Goal: Browse casually

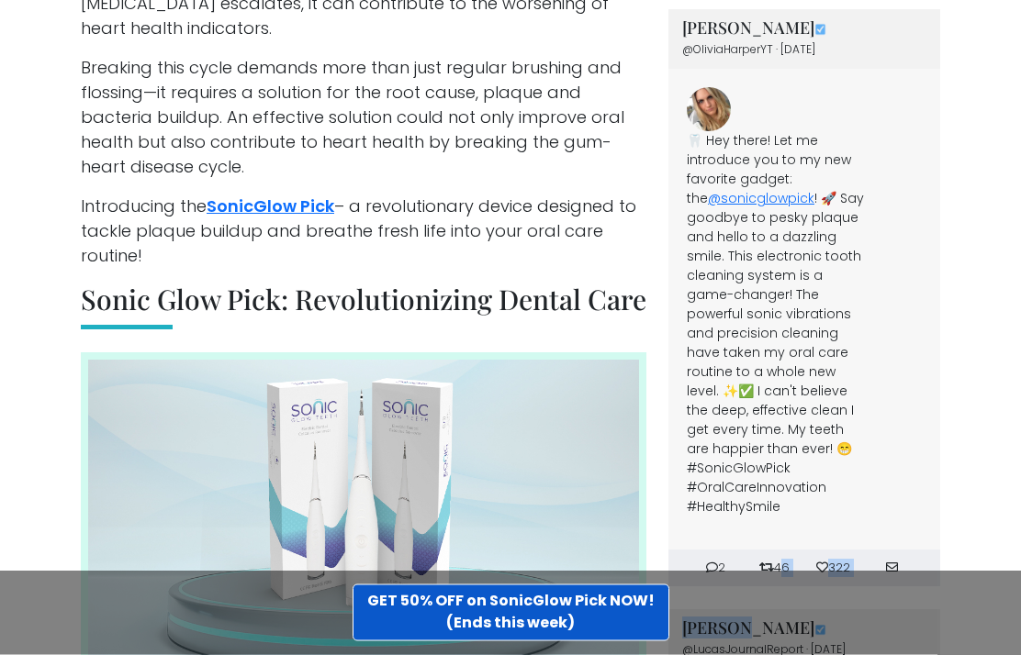
scroll to position [1975, 0]
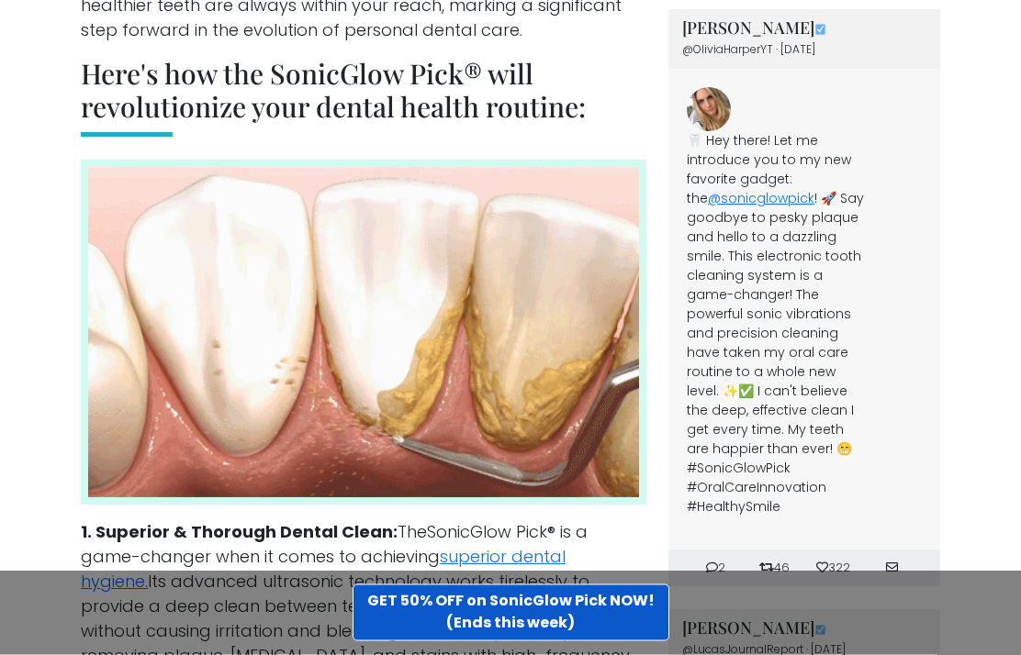
scroll to position [3115, 0]
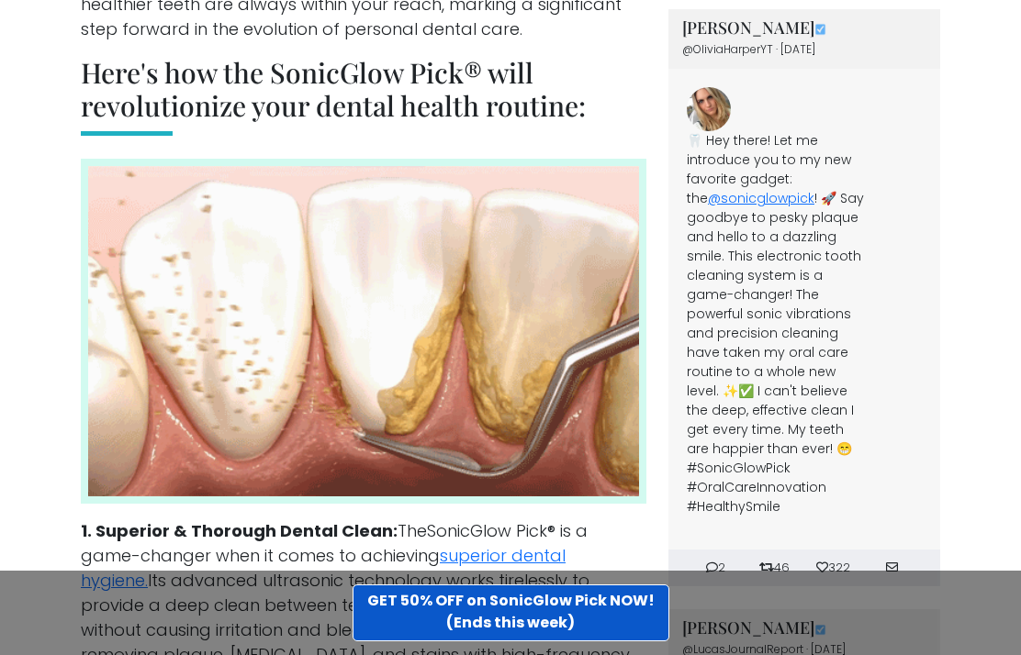
click at [926, 464] on div "🦷 Hey there! Let me introduce you to my new favorite gadget: the @sonicglowpick…" at bounding box center [804, 310] width 272 height 481
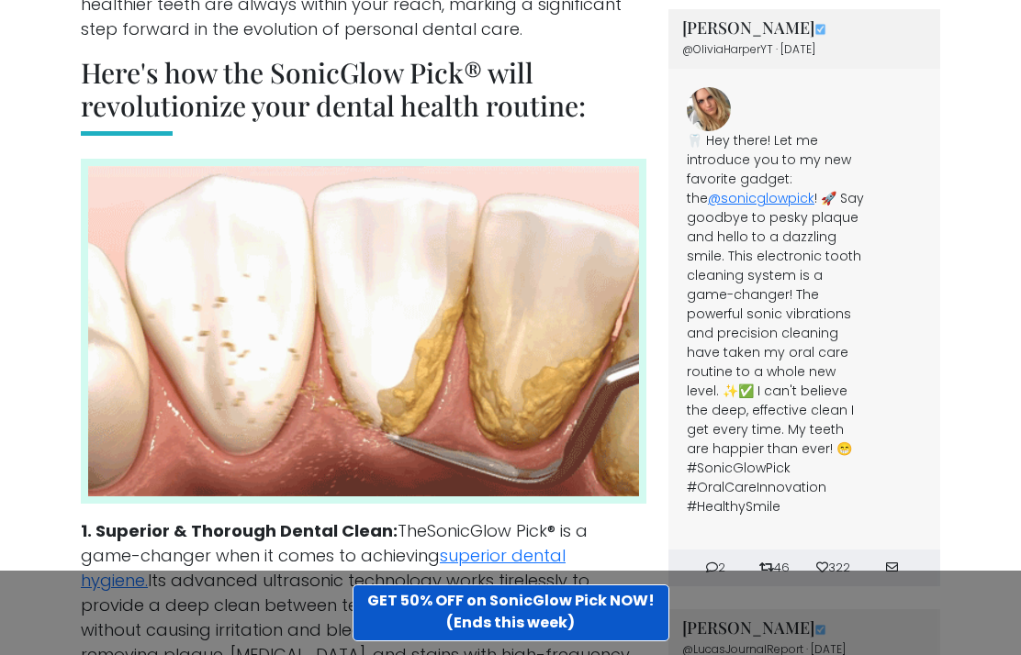
click at [931, 465] on div "🦷 Hey there! Let me introduce you to my new favorite gadget: the @sonicglowpick…" at bounding box center [804, 310] width 272 height 481
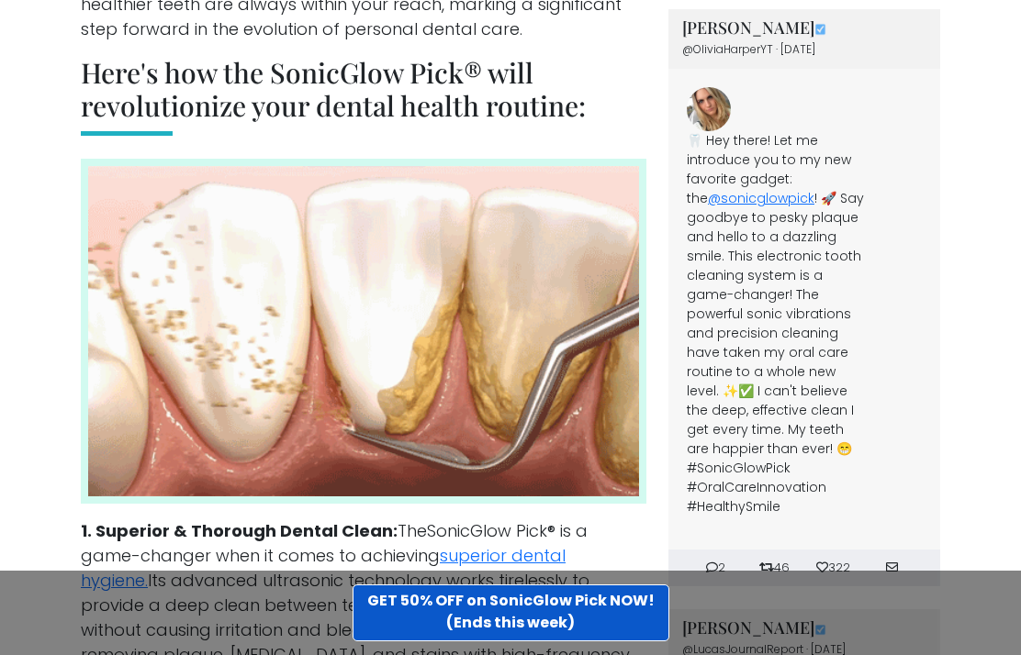
click at [931, 468] on div "🦷 Hey there! Let me introduce you to my new favorite gadget: the @sonicglowpick…" at bounding box center [804, 310] width 272 height 481
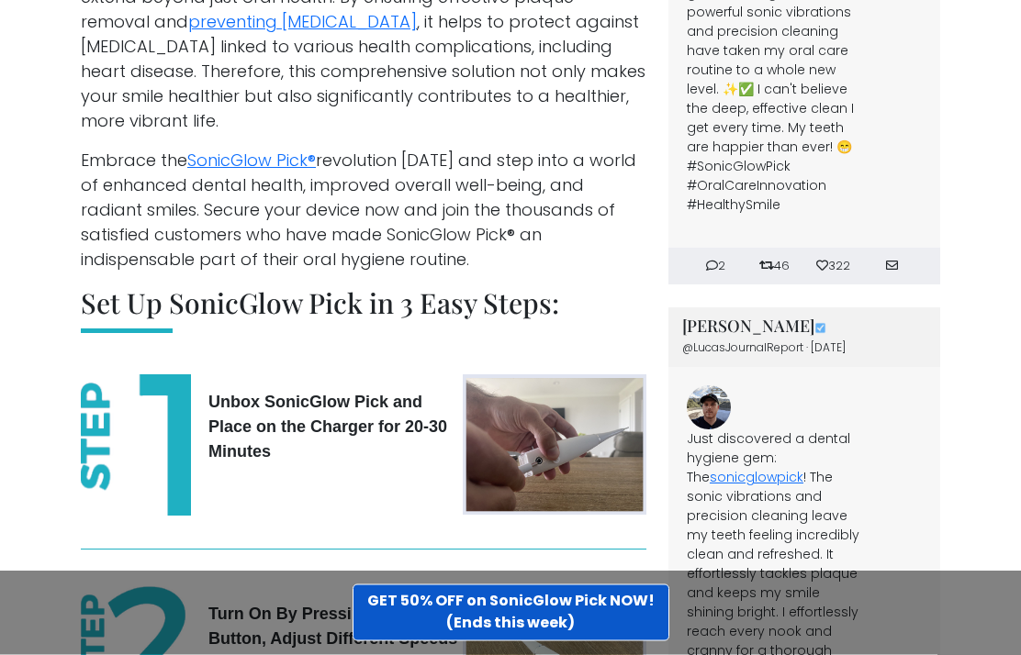
scroll to position [4238, 0]
click at [930, 486] on div "Just discovered a dental hygiene gem: The sonicglowpick ! The sonic vibrations …" at bounding box center [804, 598] width 272 height 462
click at [932, 484] on div "Just discovered a dental hygiene gem: The sonicglowpick ! The sonic vibrations …" at bounding box center [804, 598] width 272 height 462
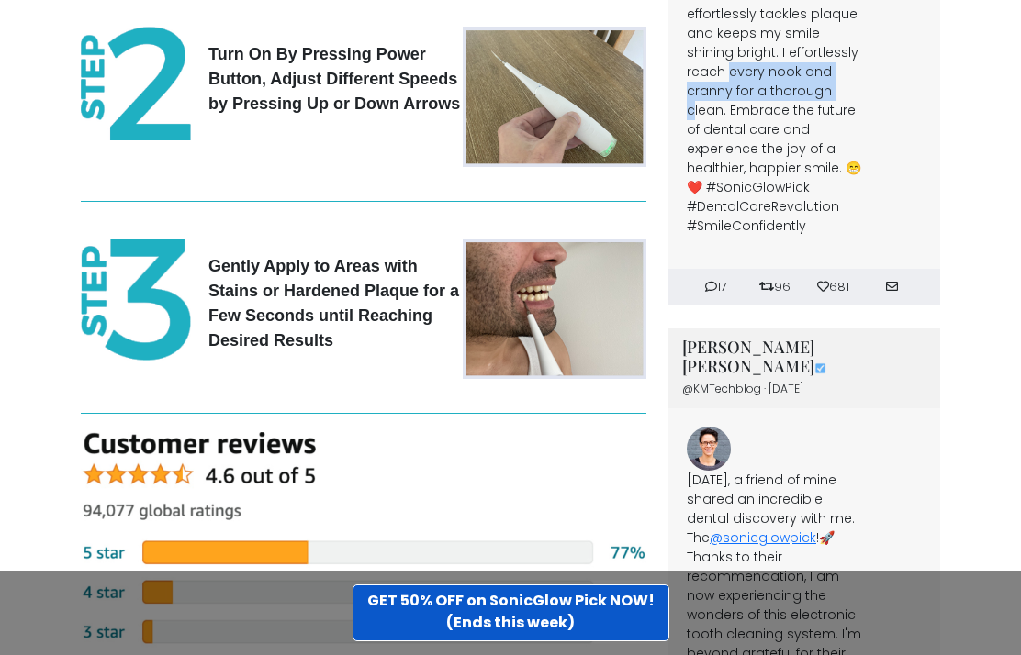
scroll to position [4809, 0]
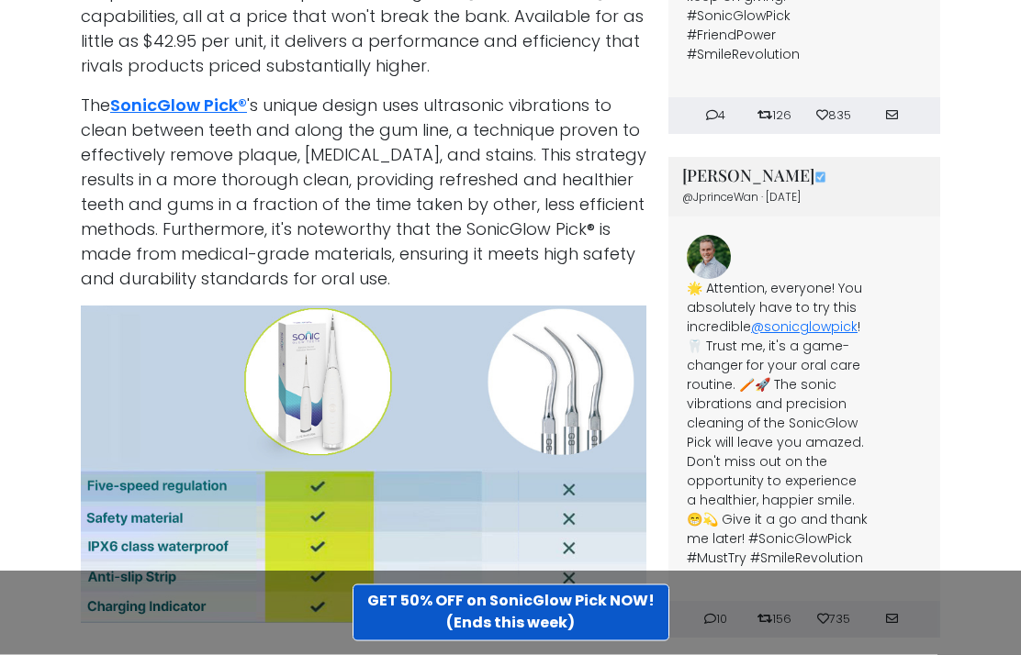
scroll to position [5764, 0]
click at [923, 471] on div "🌟 Attention, everyone! You absolutely have to try this incredible @sonicglowpic…" at bounding box center [804, 409] width 272 height 385
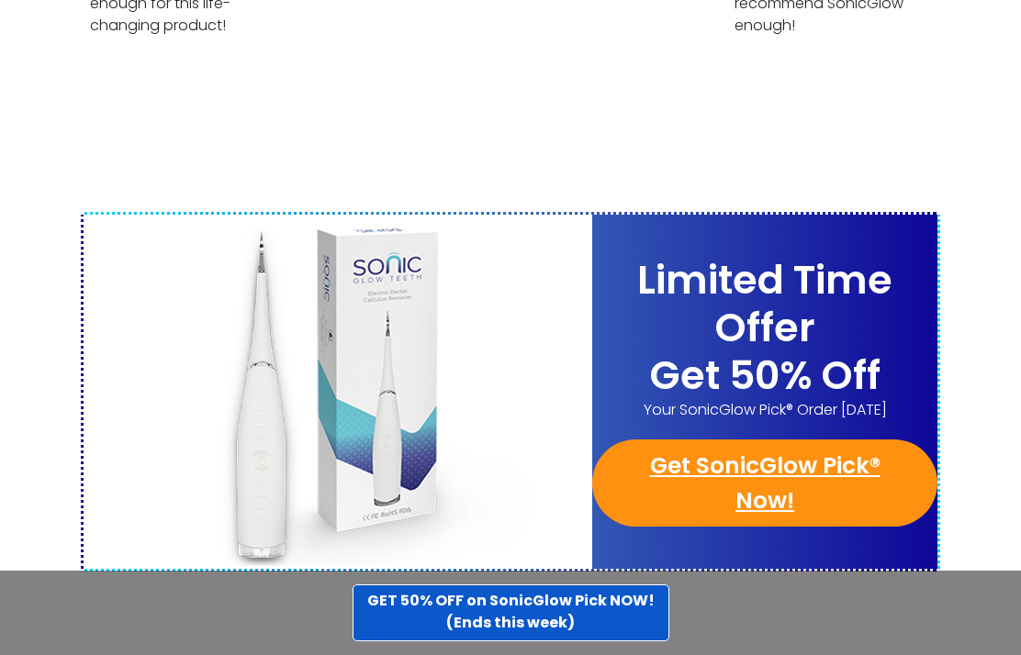
scroll to position [7191, 0]
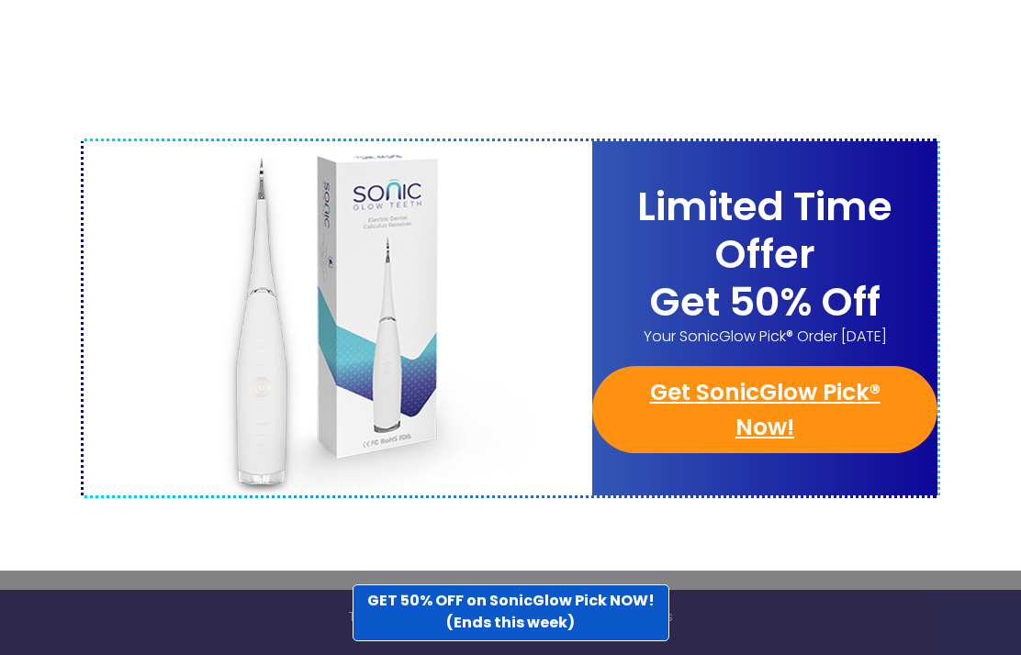
click at [909, 184] on h2 "Limited Time Offer" at bounding box center [764, 231] width 345 height 95
